Goal: Information Seeking & Learning: Learn about a topic

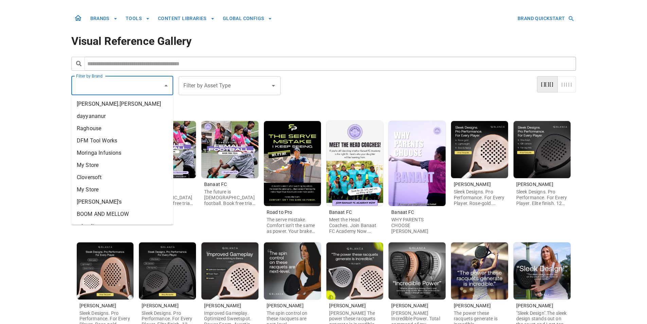
click at [139, 89] on input "Filter by Brand" at bounding box center [117, 85] width 86 height 13
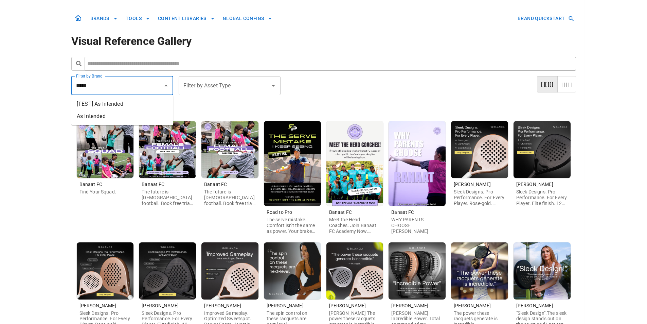
click at [99, 118] on li "As Intended" at bounding box center [122, 116] width 102 height 12
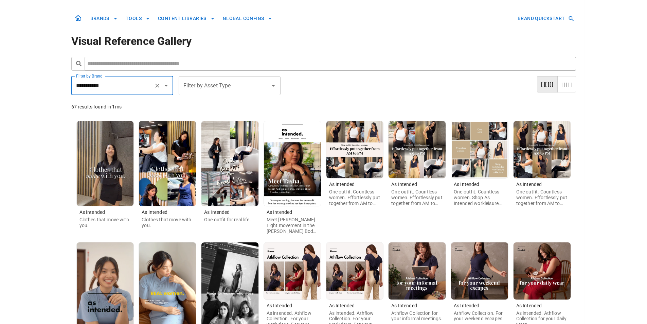
type input "**********"
click at [114, 165] on img at bounding box center [105, 163] width 57 height 85
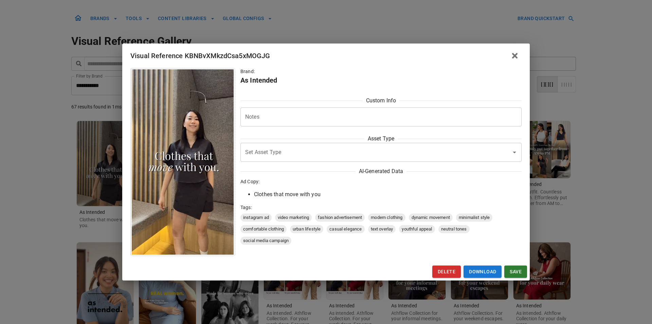
click at [194, 153] on img at bounding box center [183, 161] width 102 height 185
click at [514, 53] on icon "button" at bounding box center [515, 56] width 8 height 8
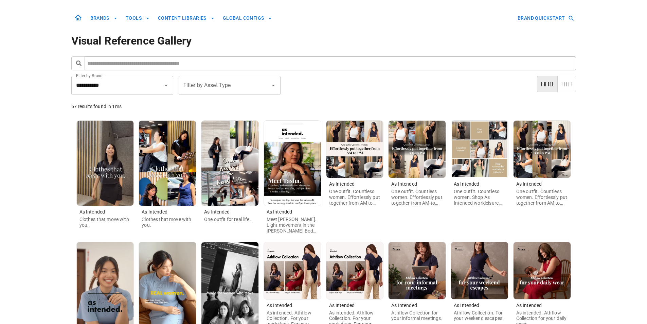
scroll to position [34, 0]
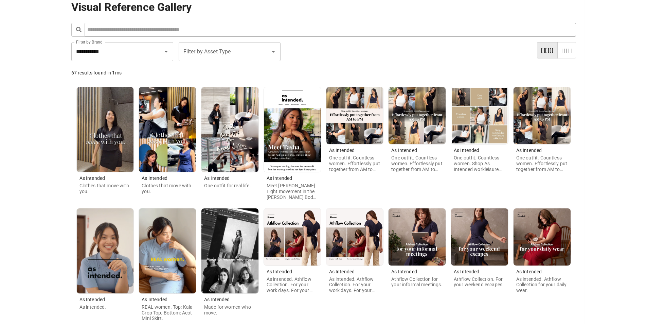
click at [104, 253] on img at bounding box center [105, 250] width 57 height 85
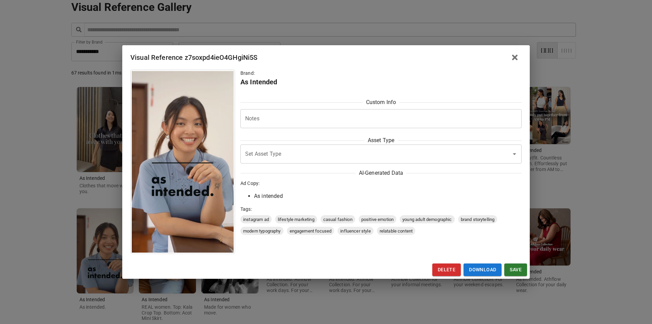
click at [517, 58] on icon "button" at bounding box center [515, 57] width 8 height 8
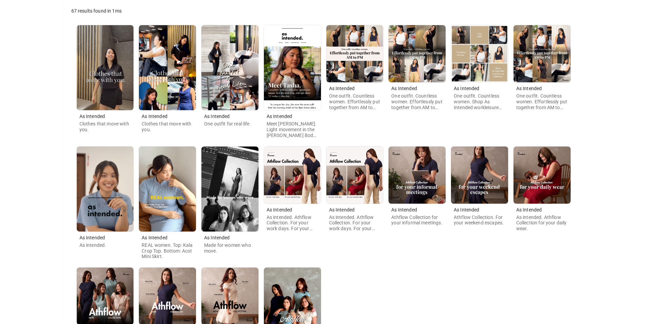
scroll to position [191, 0]
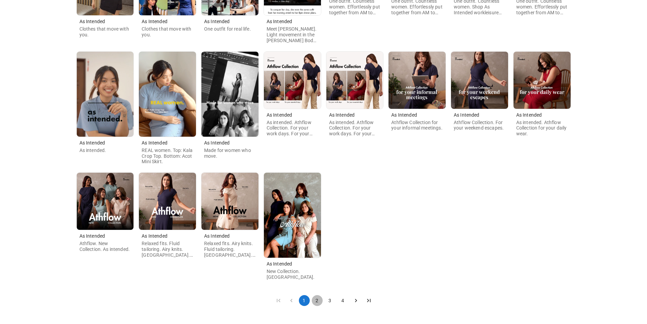
click at [317, 301] on button "2" at bounding box center [317, 300] width 11 height 11
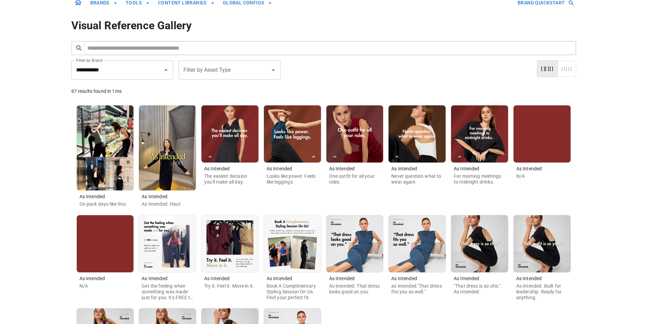
scroll to position [34, 0]
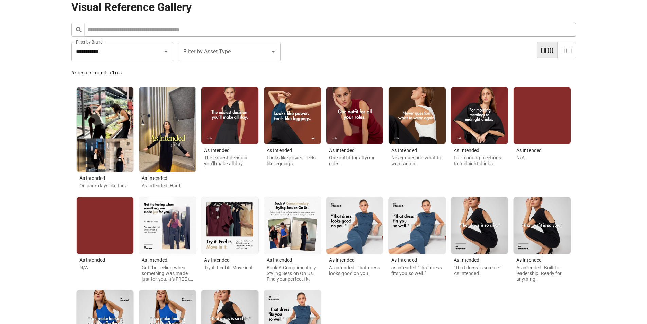
click at [215, 53] on input "Filter by Asset Type" at bounding box center [225, 51] width 86 height 13
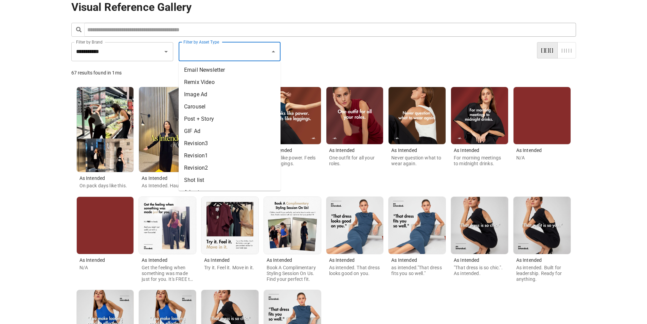
click at [226, 83] on li "Remix Video" at bounding box center [230, 82] width 102 height 12
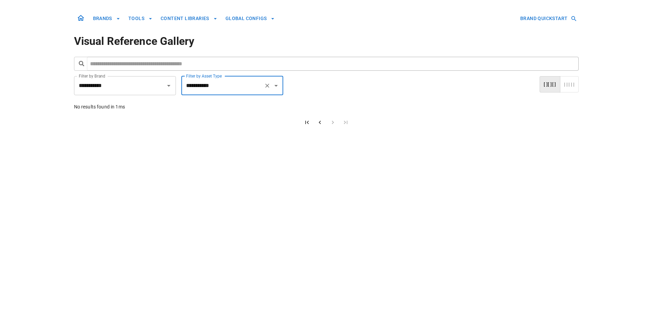
scroll to position [0, 0]
click at [238, 85] on input "**********" at bounding box center [222, 85] width 77 height 13
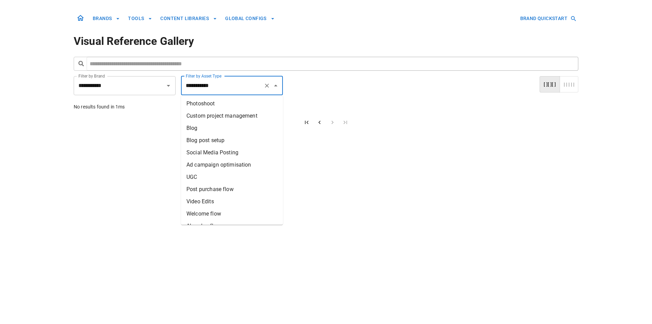
scroll to position [194, 0]
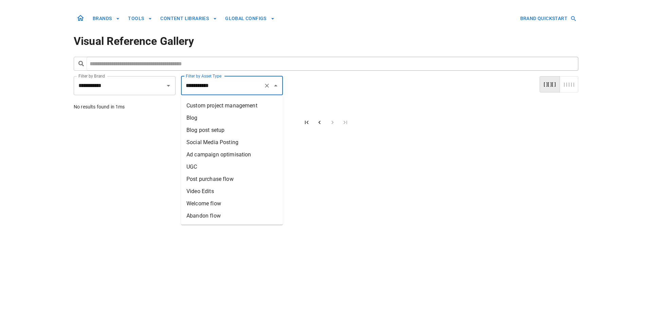
click at [239, 193] on li "Video Edits" at bounding box center [232, 191] width 102 height 12
type input "**********"
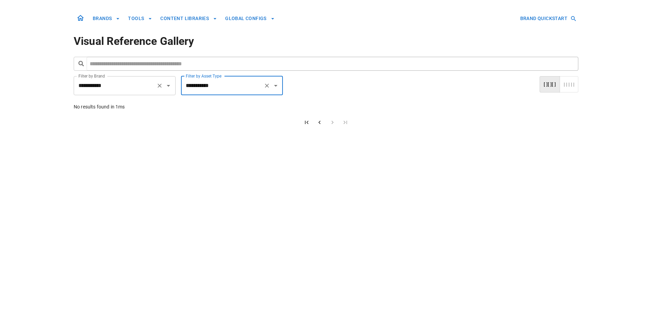
click at [132, 88] on input "**********" at bounding box center [115, 85] width 77 height 13
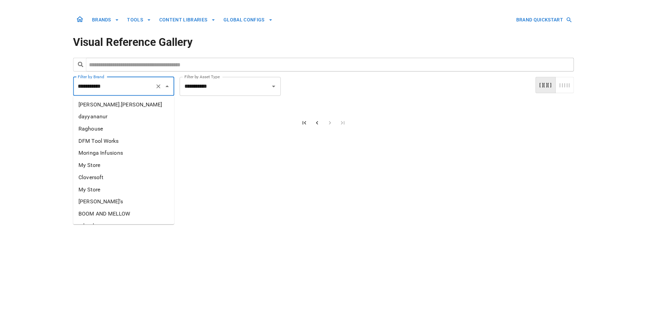
scroll to position [2450, 0]
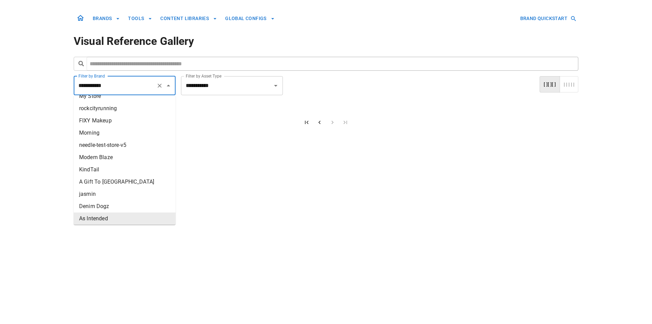
click at [144, 215] on li "As Intended" at bounding box center [125, 218] width 102 height 12
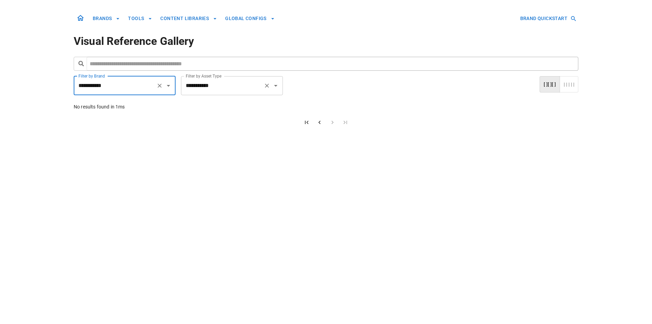
click at [239, 80] on input "**********" at bounding box center [222, 85] width 77 height 13
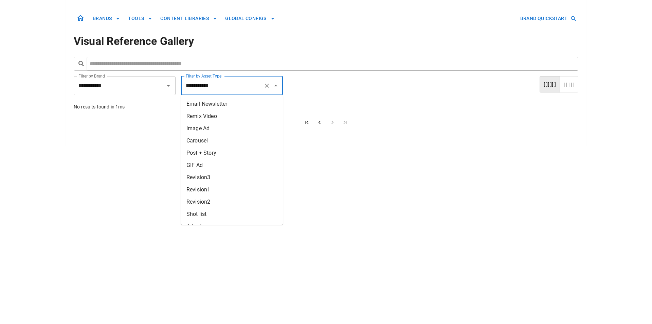
click at [267, 87] on icon "Clear" at bounding box center [267, 85] width 7 height 7
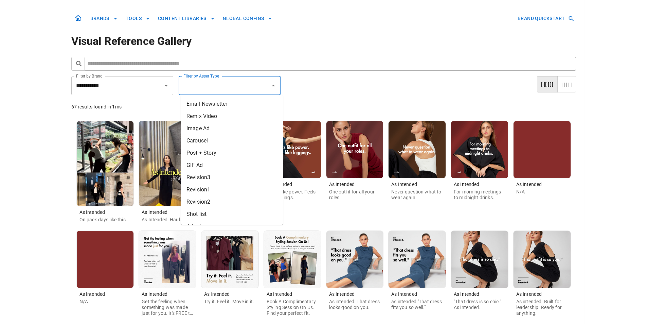
click at [327, 216] on div "As Intended One outfit for all your roles." at bounding box center [355, 173] width 57 height 104
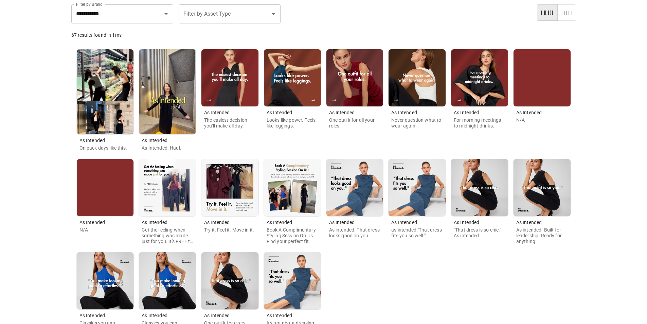
scroll to position [129, 0]
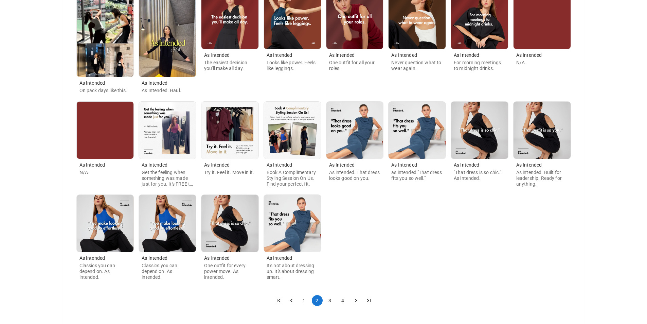
click at [341, 299] on button "4" at bounding box center [343, 300] width 11 height 11
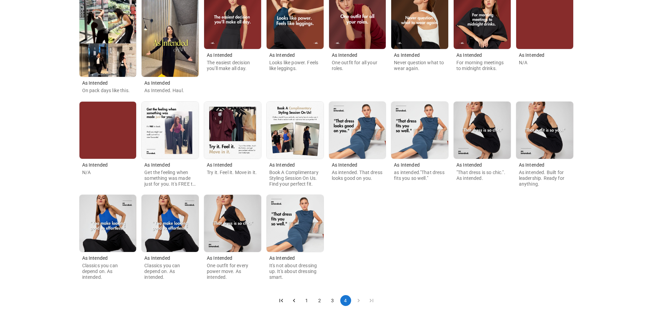
scroll to position [0, 0]
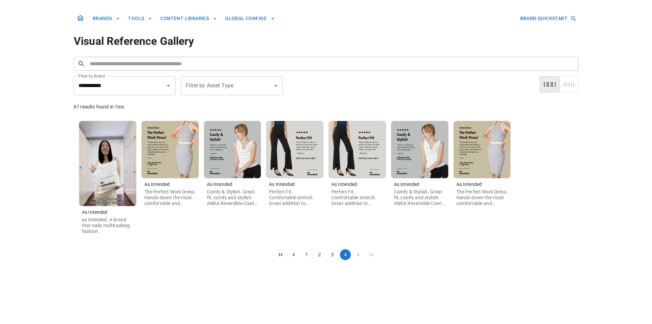
click at [104, 173] on img at bounding box center [107, 163] width 57 height 85
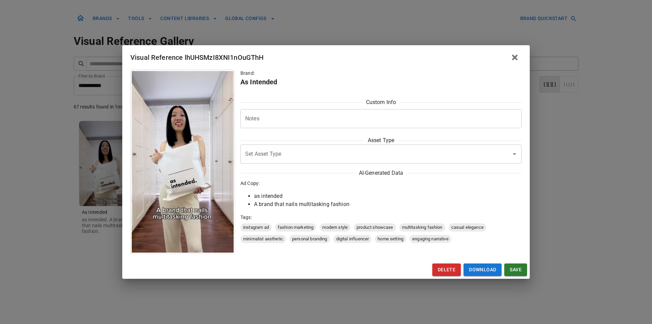
click at [188, 182] on img at bounding box center [183, 161] width 102 height 181
click at [548, 215] on div "Visual Reference lhUHSMzI8XNI1nOuGThH Brand: As Intended Custom Info Notes * No…" at bounding box center [326, 162] width 652 height 324
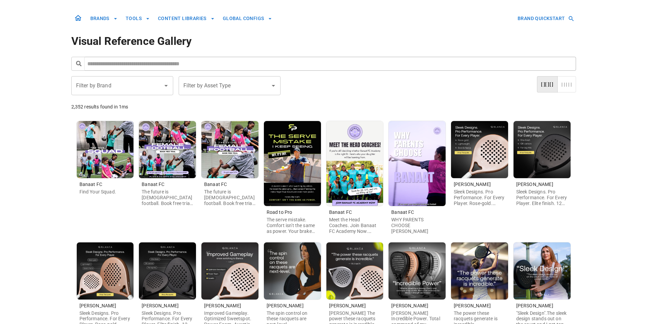
click at [135, 85] on input "Filter by Brand" at bounding box center [117, 85] width 86 height 13
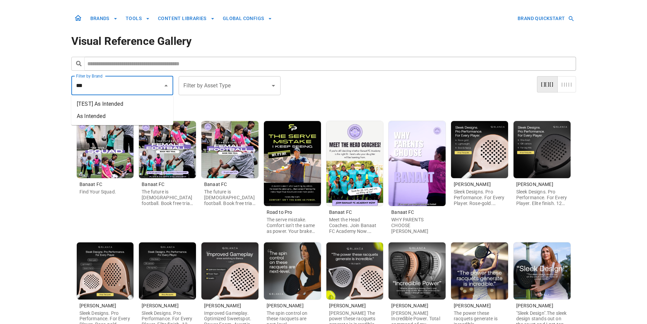
click at [130, 104] on li "[TEST] As Intended" at bounding box center [122, 104] width 102 height 12
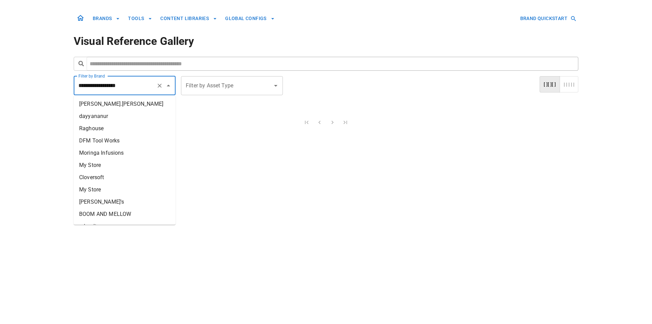
click at [143, 86] on input "**********" at bounding box center [115, 85] width 77 height 13
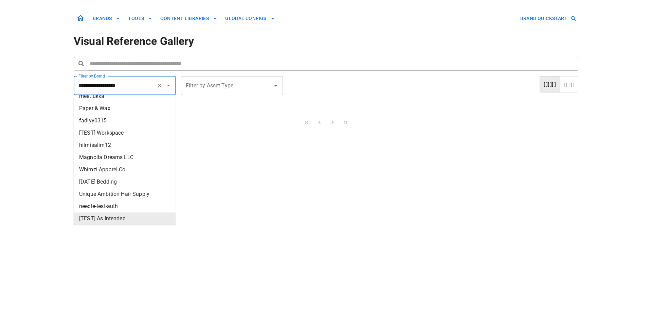
drag, startPoint x: 96, startPoint y: 86, endPoint x: 49, endPoint y: 81, distance: 47.8
click at [49, 81] on body "**********" at bounding box center [326, 73] width 652 height 146
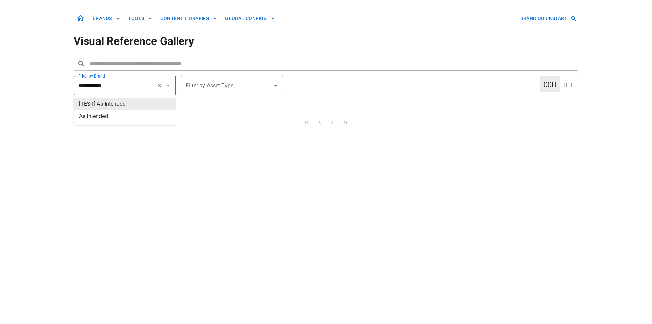
click at [105, 109] on li "[TEST] As Intended" at bounding box center [125, 104] width 102 height 12
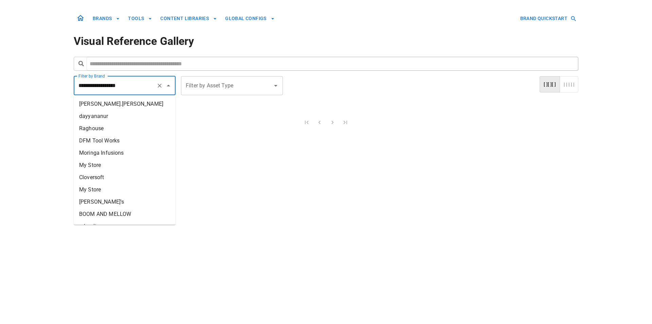
scroll to position [1537, 0]
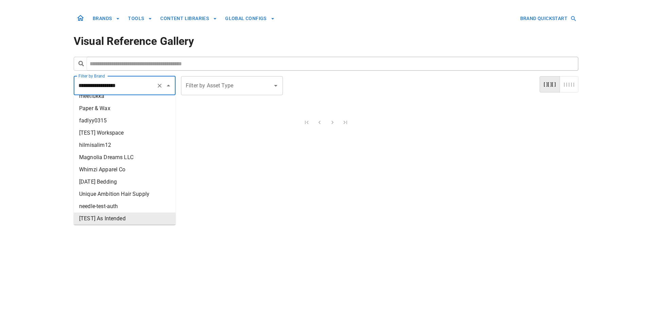
drag, startPoint x: 95, startPoint y: 85, endPoint x: 58, endPoint y: 84, distance: 37.0
click at [54, 84] on body "**********" at bounding box center [326, 73] width 652 height 146
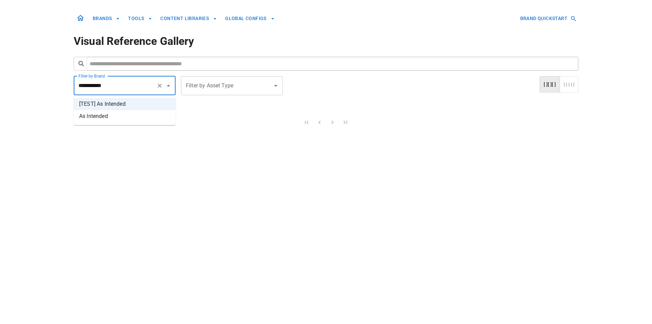
click at [113, 113] on li "As Intended" at bounding box center [125, 116] width 102 height 12
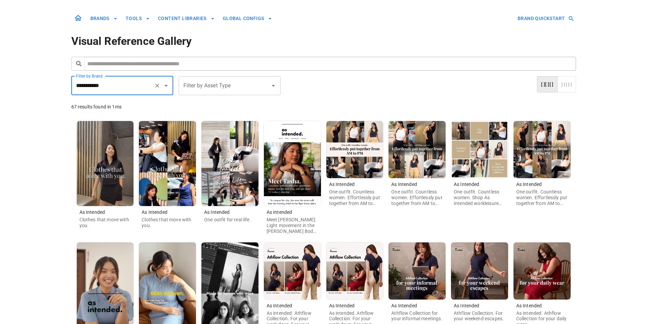
type input "**********"
click at [565, 87] on button "| | | | |" at bounding box center [567, 84] width 19 height 17
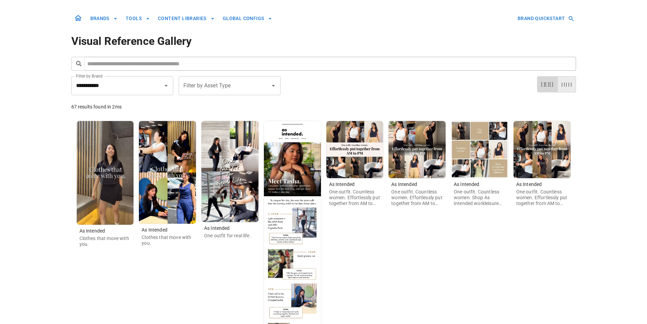
click at [550, 84] on button "[ ][ ][ ]" at bounding box center [547, 84] width 21 height 17
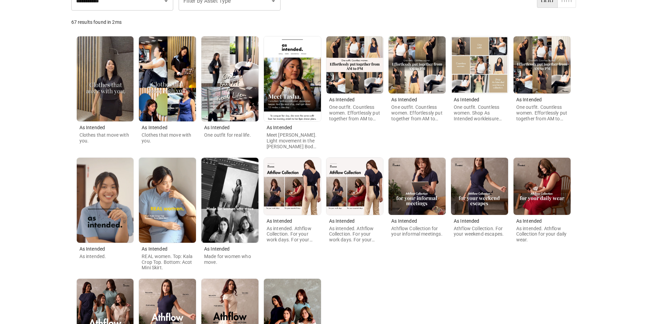
scroll to position [191, 0]
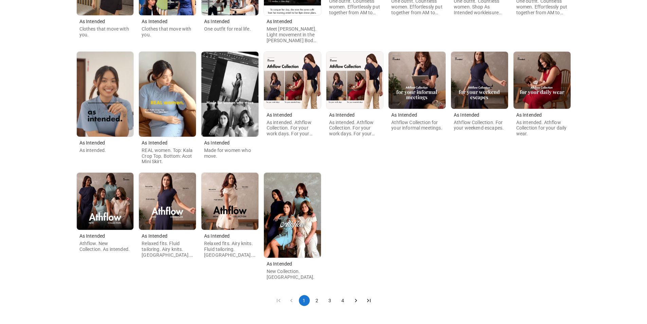
click at [370, 302] on icon "Go to last page" at bounding box center [369, 300] width 7 height 7
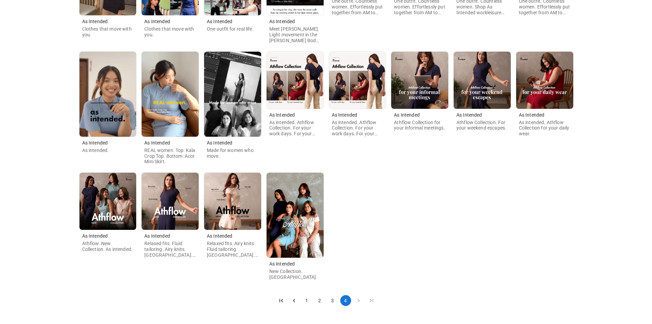
scroll to position [0, 0]
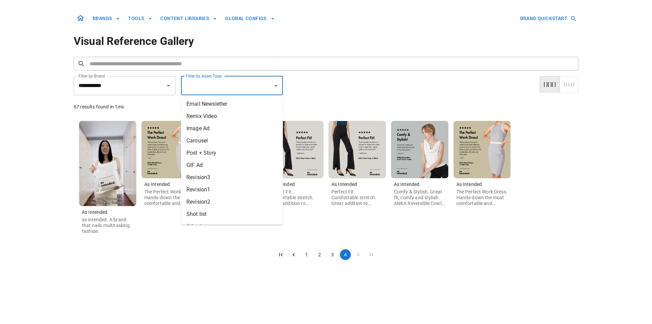
click at [221, 90] on input "Filter by Asset Type" at bounding box center [227, 85] width 86 height 13
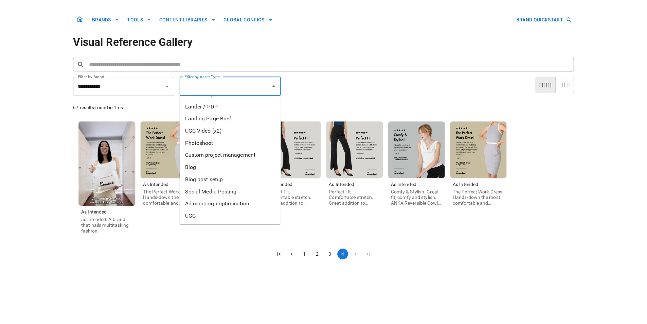
scroll to position [194, 0]
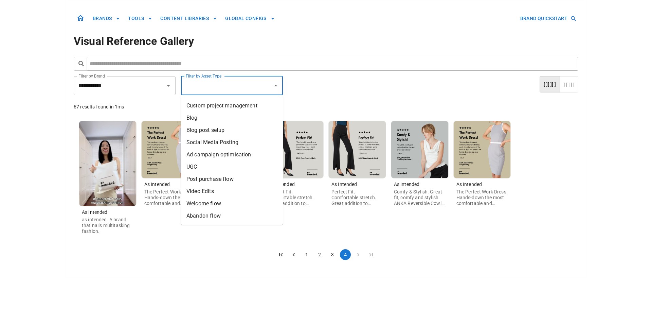
click at [305, 256] on button "1" at bounding box center [306, 254] width 11 height 11
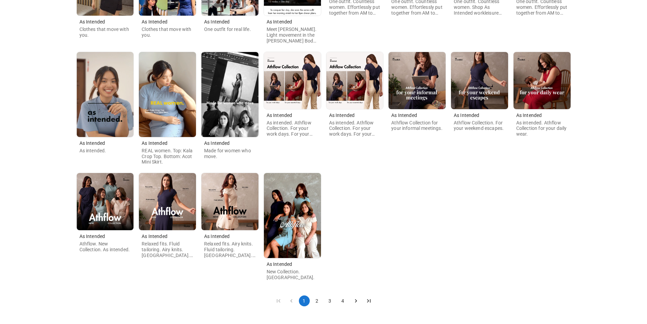
scroll to position [191, 0]
click at [320, 300] on button "2" at bounding box center [317, 300] width 11 height 11
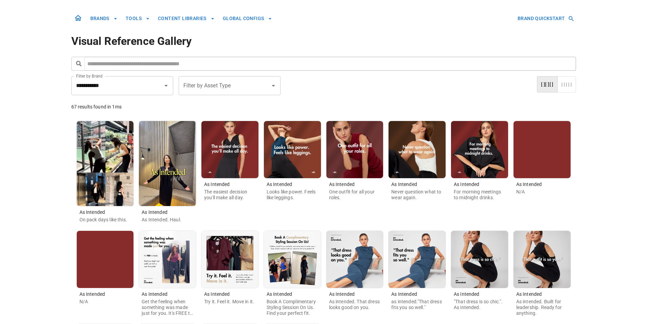
click at [171, 150] on img at bounding box center [167, 163] width 57 height 85
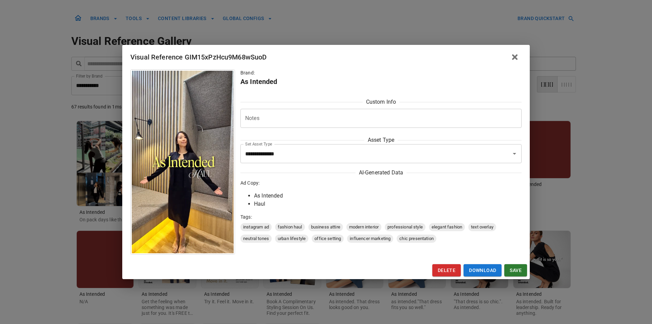
click at [513, 58] on icon "button" at bounding box center [515, 57] width 6 height 6
